Goal: Transaction & Acquisition: Purchase product/service

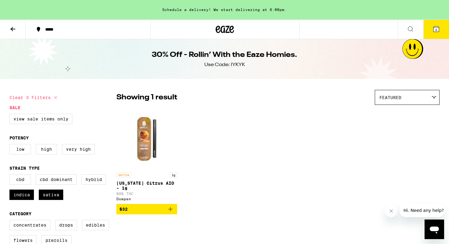
click at [438, 31] on icon at bounding box center [437, 29] width 6 height 6
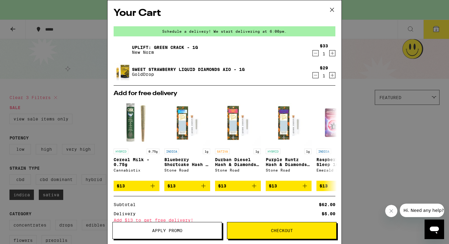
click at [158, 231] on span "Apply Promo" at bounding box center [167, 230] width 30 height 4
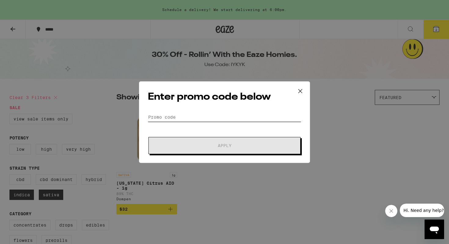
click at [190, 115] on input "Promo Code" at bounding box center [224, 116] width 153 height 9
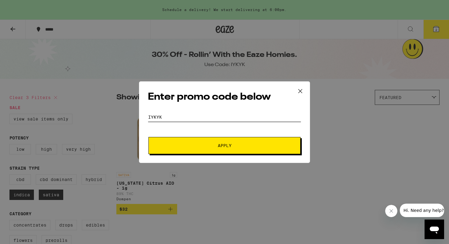
type input "iykyk"
click at [149, 137] on button "Apply" at bounding box center [225, 145] width 152 height 17
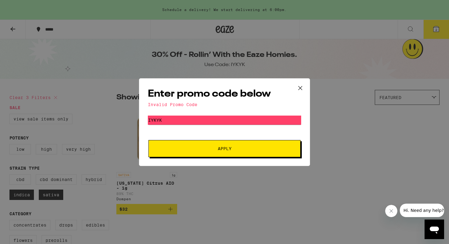
click at [301, 86] on icon at bounding box center [300, 87] width 9 height 9
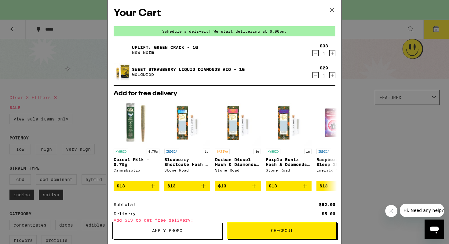
click at [258, 31] on div "Schedule a delivery! We start delivering at 6:00pm." at bounding box center [225, 31] width 222 height 10
click at [331, 10] on icon at bounding box center [332, 9] width 9 height 9
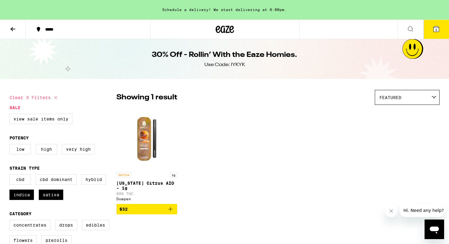
click at [12, 29] on icon at bounding box center [12, 29] width 5 height 4
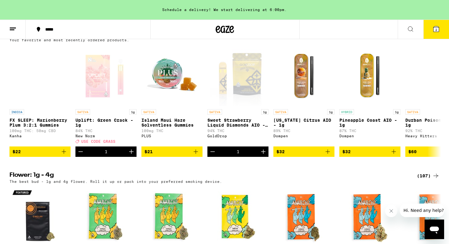
scroll to position [639, 0]
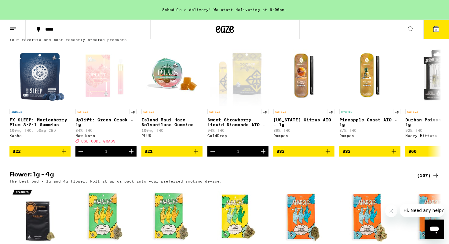
click at [436, 31] on span "2" at bounding box center [437, 30] width 2 height 4
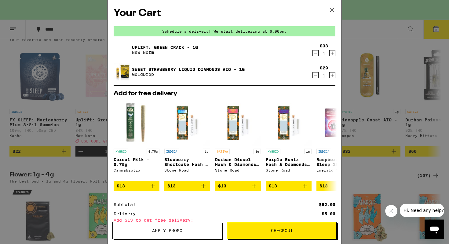
click at [166, 230] on span "Apply Promo" at bounding box center [167, 230] width 30 height 4
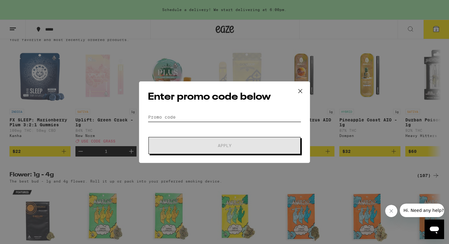
click at [172, 117] on input "Promo Code" at bounding box center [224, 116] width 153 height 9
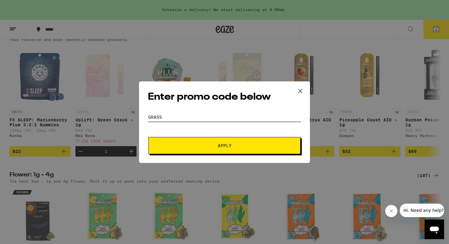
type input "grass"
click at [217, 146] on span "Apply" at bounding box center [225, 145] width 110 height 4
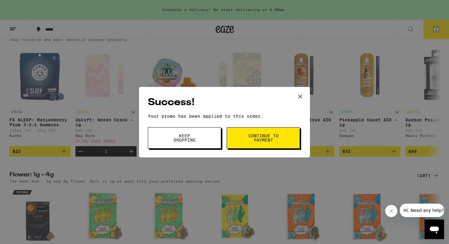
click at [283, 142] on button "Continue to payment" at bounding box center [263, 137] width 73 height 21
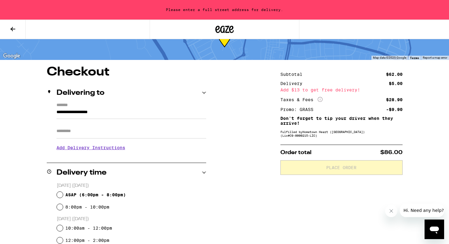
scroll to position [29, 0]
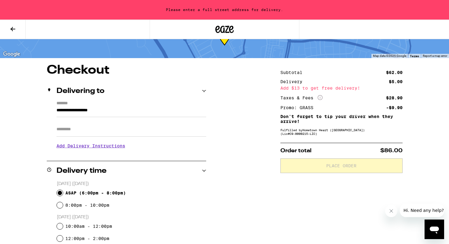
click at [60, 192] on input "ASAP ( 6:00pm - 8:00pm )" at bounding box center [60, 193] width 6 height 6
radio input "true"
click at [9, 29] on icon at bounding box center [12, 28] width 7 height 7
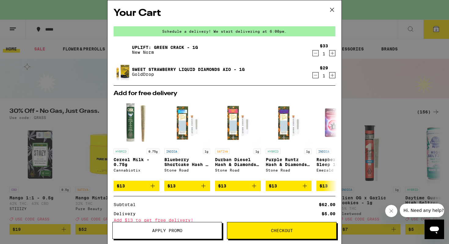
click at [333, 53] on icon "Increment" at bounding box center [333, 53] width 6 height 7
click at [318, 55] on icon "Decrement" at bounding box center [316, 53] width 6 height 7
click at [332, 55] on icon "Increment" at bounding box center [333, 53] width 6 height 7
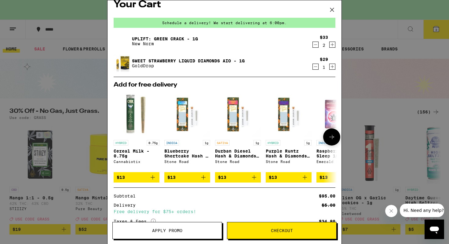
scroll to position [2, 0]
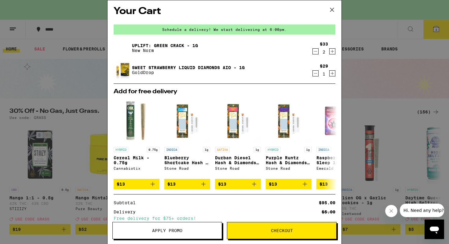
click at [316, 73] on icon "Decrement" at bounding box center [315, 73] width 3 height 0
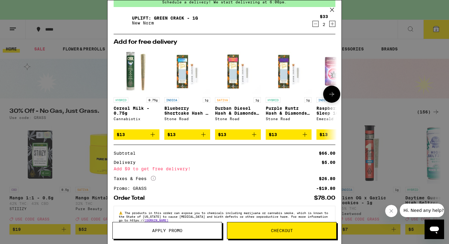
scroll to position [46, 0]
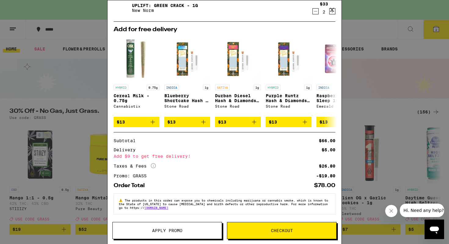
click at [295, 229] on span "Checkout" at bounding box center [281, 230] width 109 height 4
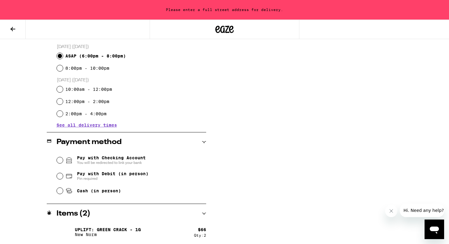
scroll to position [168, 0]
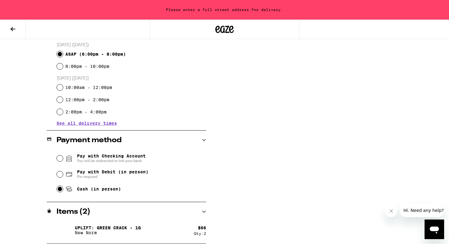
click at [59, 191] on input "Cash (in person)" at bounding box center [60, 189] width 6 height 6
radio input "true"
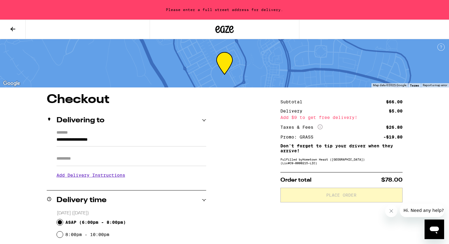
scroll to position [9, 0]
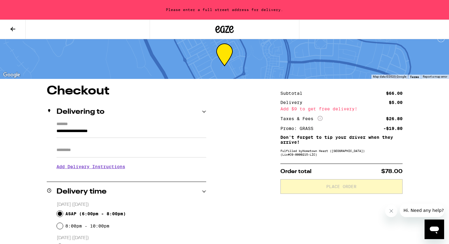
click at [11, 28] on icon at bounding box center [12, 29] width 5 height 4
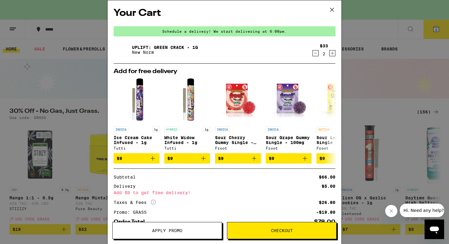
click at [315, 52] on icon "Decrement" at bounding box center [316, 53] width 6 height 7
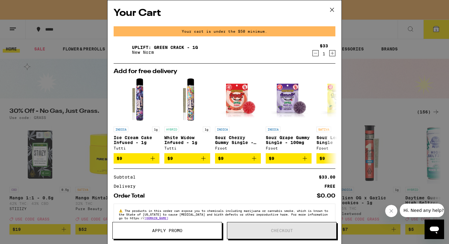
click at [332, 54] on icon "Increment" at bounding box center [333, 53] width 6 height 7
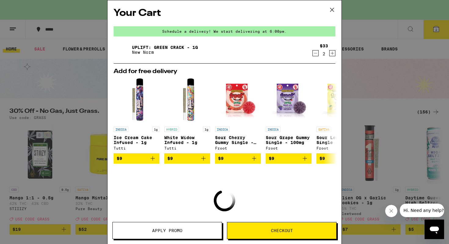
click at [269, 230] on span "Checkout" at bounding box center [281, 230] width 109 height 4
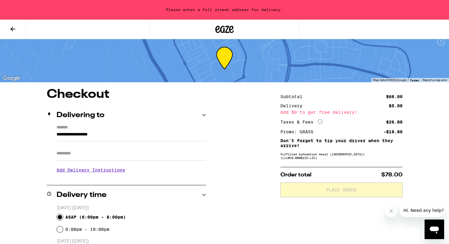
scroll to position [8, 0]
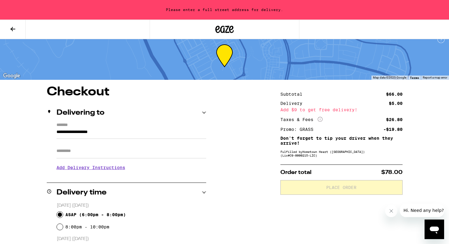
click at [57, 133] on input "**********" at bounding box center [132, 133] width 150 height 10
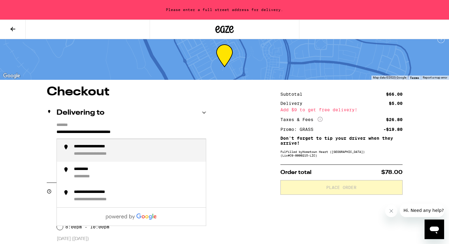
click at [83, 151] on div "**********" at bounding box center [137, 150] width 127 height 13
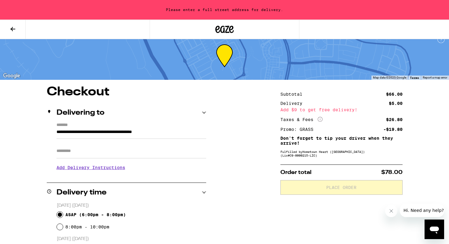
type input "**********"
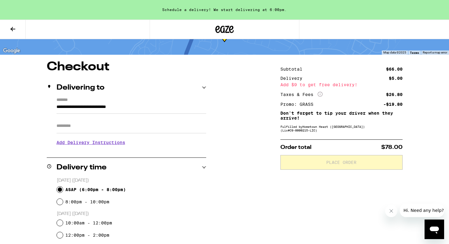
scroll to position [35, 0]
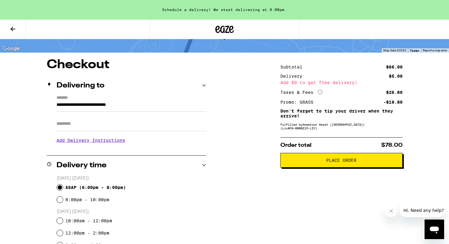
click at [306, 164] on button "Place Order" at bounding box center [342, 160] width 122 height 15
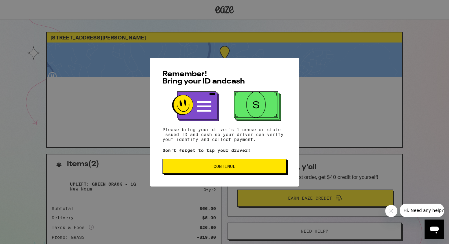
click at [226, 167] on span "Continue" at bounding box center [225, 166] width 22 height 4
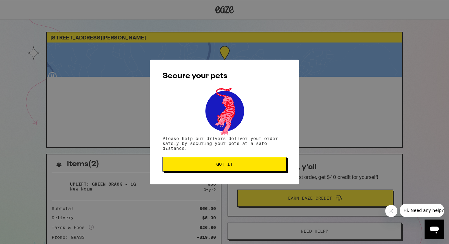
click at [226, 166] on span "Got it" at bounding box center [224, 164] width 17 height 4
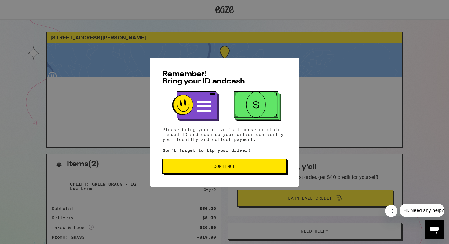
click at [204, 167] on span "Continue" at bounding box center [225, 166] width 114 height 4
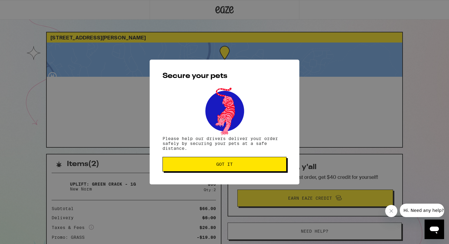
click at [204, 166] on span "Got it" at bounding box center [225, 164] width 114 height 4
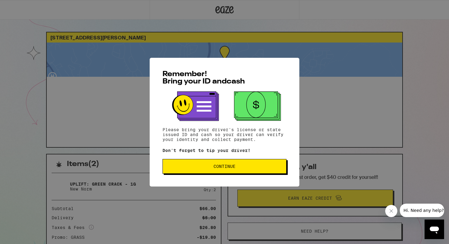
click at [199, 162] on button "Continue" at bounding box center [225, 166] width 124 height 15
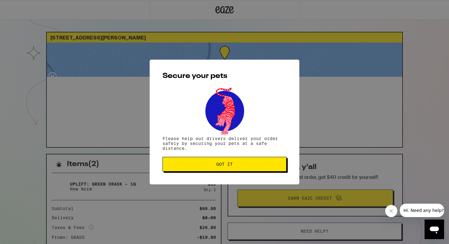
click at [199, 162] on button "Got it" at bounding box center [225, 164] width 124 height 15
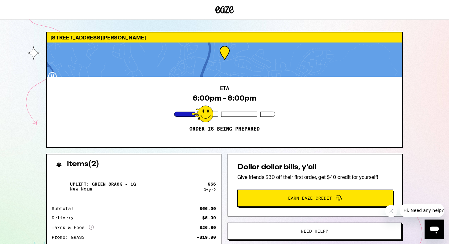
click at [198, 185] on div "Uplift: Green Crack - 1g New Norm" at bounding box center [128, 186] width 152 height 17
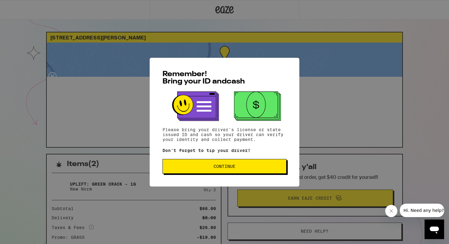
click at [202, 167] on span "Continue" at bounding box center [225, 166] width 114 height 4
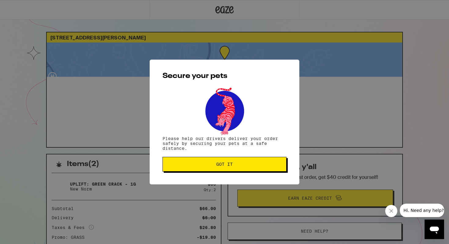
click at [202, 167] on button "Got it" at bounding box center [225, 164] width 124 height 15
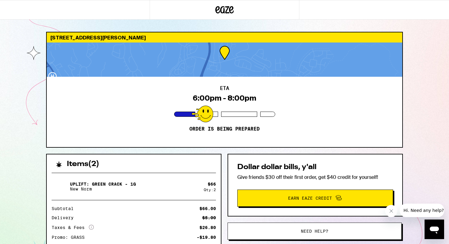
click at [201, 175] on div "Uplift: Green Crack - 1g New Norm $ 66 Qty: 2 Subtotal $66.00 Delivery $5.00 Ta…" at bounding box center [134, 215] width 174 height 95
drag, startPoint x: 201, startPoint y: 175, endPoint x: 201, endPoint y: 206, distance: 30.6
click at [201, 206] on div "Uplift: Green Crack - 1g New Norm $ 66 Qty: 2 Subtotal $66.00 Delivery $5.00 Ta…" at bounding box center [134, 215] width 174 height 95
click at [201, 206] on div "$66.00" at bounding box center [208, 208] width 17 height 4
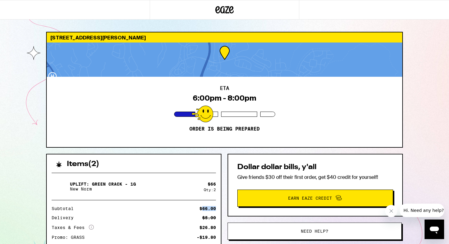
click at [391, 211] on icon "Close message from company" at bounding box center [391, 210] width 5 height 5
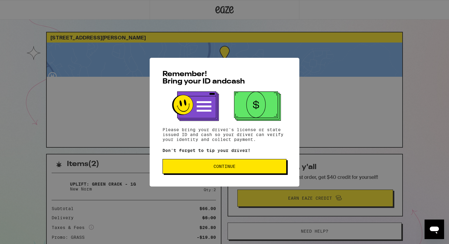
click at [208, 168] on span "Continue" at bounding box center [225, 166] width 114 height 4
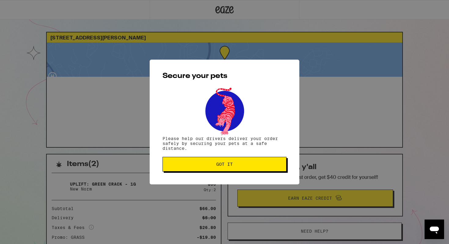
click at [208, 168] on button "Got it" at bounding box center [225, 164] width 124 height 15
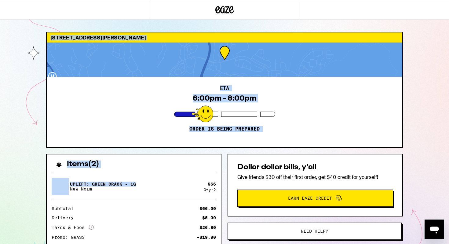
drag, startPoint x: 167, startPoint y: 183, endPoint x: 145, endPoint y: -31, distance: 215.1
click at [145, 0] on html "[STREET_ADDRESS][PERSON_NAME] ETA 6:00pm - 8:00pm Order is being prepared Items…" at bounding box center [224, 166] width 449 height 333
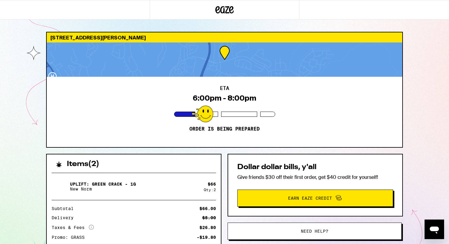
click at [17, 64] on div "[STREET_ADDRESS][PERSON_NAME] ETA 6:00pm - 8:00pm Order is being prepared Items…" at bounding box center [224, 166] width 449 height 333
click at [229, 11] on icon at bounding box center [224, 9] width 18 height 11
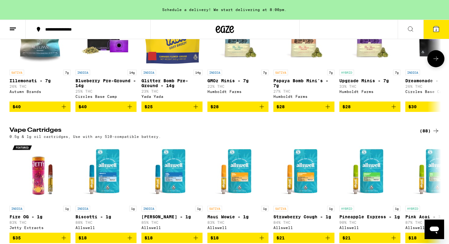
scroll to position [981, 0]
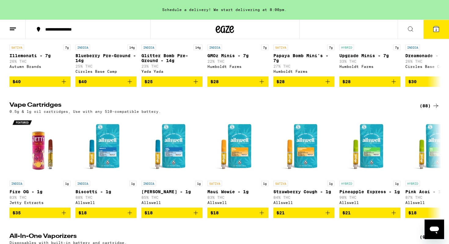
click at [436, 28] on span "2" at bounding box center [437, 30] width 2 height 4
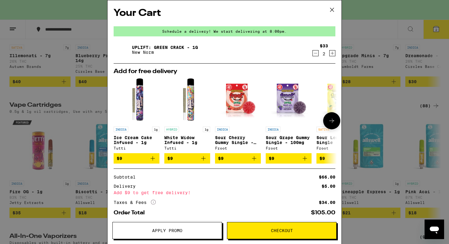
scroll to position [31, 0]
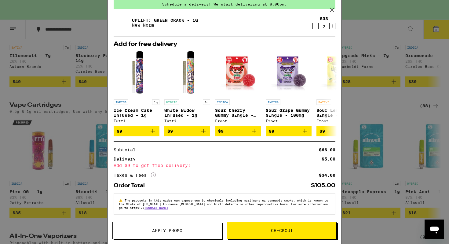
click at [142, 230] on span "Apply Promo" at bounding box center [167, 230] width 109 height 4
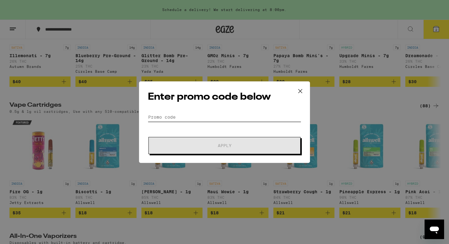
click at [178, 120] on input "Promo Code" at bounding box center [224, 116] width 153 height 9
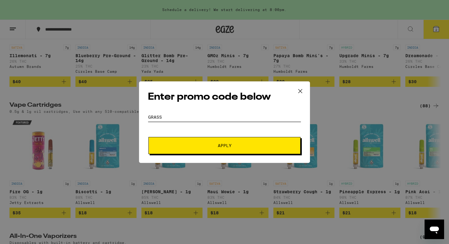
type input "grass"
click at [149, 137] on button "Apply" at bounding box center [225, 145] width 152 height 17
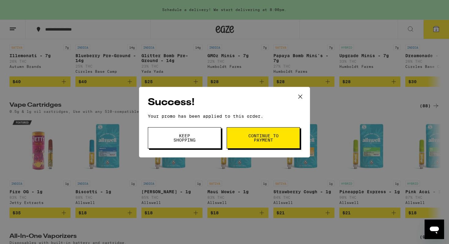
click at [253, 135] on span "Continue to payment" at bounding box center [263, 138] width 31 height 9
